Goal: Check status: Check status

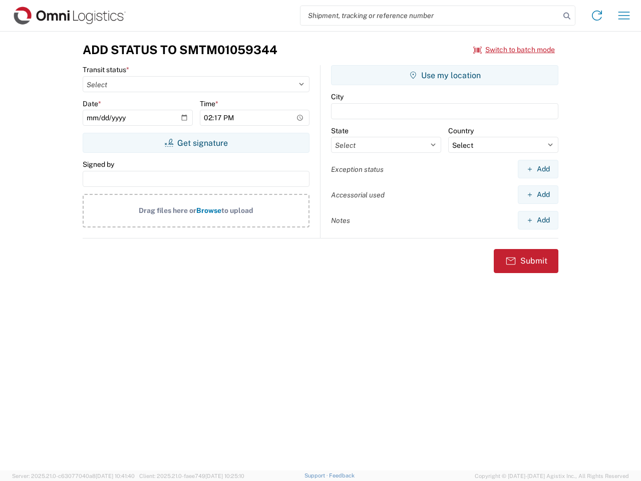
click at [430, 16] on input "search" at bounding box center [431, 15] width 260 height 19
click at [567, 16] on icon at bounding box center [567, 16] width 14 height 14
click at [597, 16] on icon at bounding box center [597, 16] width 16 height 16
click at [624, 16] on icon "button" at bounding box center [625, 16] width 12 height 8
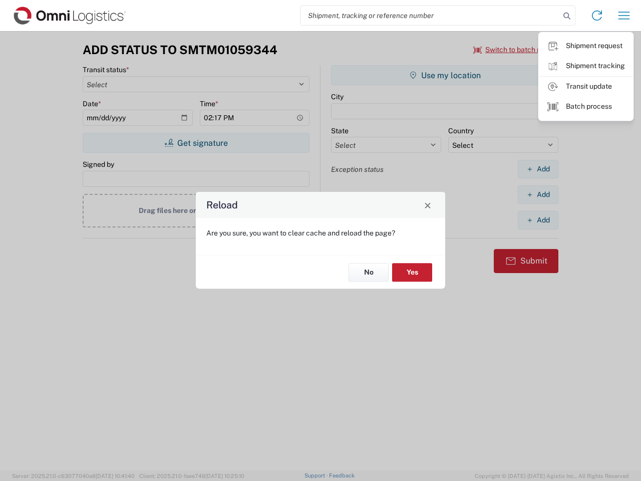
click at [514, 50] on div "Reload Are you sure, you want to clear cache and reload the page? No Yes" at bounding box center [320, 240] width 641 height 481
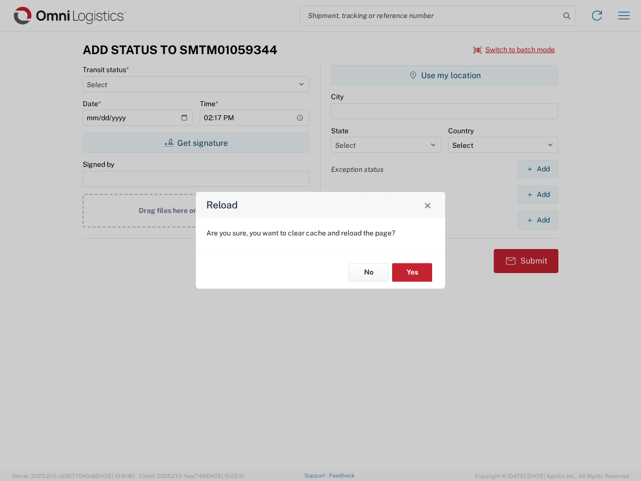
click at [196, 143] on div "Reload Are you sure, you want to clear cache and reload the page? No Yes" at bounding box center [320, 240] width 641 height 481
click at [445, 75] on div "Reload Are you sure, you want to clear cache and reload the page? No Yes" at bounding box center [320, 240] width 641 height 481
click at [538, 169] on div "Reload Are you sure, you want to clear cache and reload the page? No Yes" at bounding box center [320, 240] width 641 height 481
click at [538, 194] on div "Reload Are you sure, you want to clear cache and reload the page? No Yes" at bounding box center [320, 240] width 641 height 481
click at [538, 220] on div "Reload Are you sure, you want to clear cache and reload the page? No Yes" at bounding box center [320, 240] width 641 height 481
